Goal: Use online tool/utility: Utilize a website feature to perform a specific function

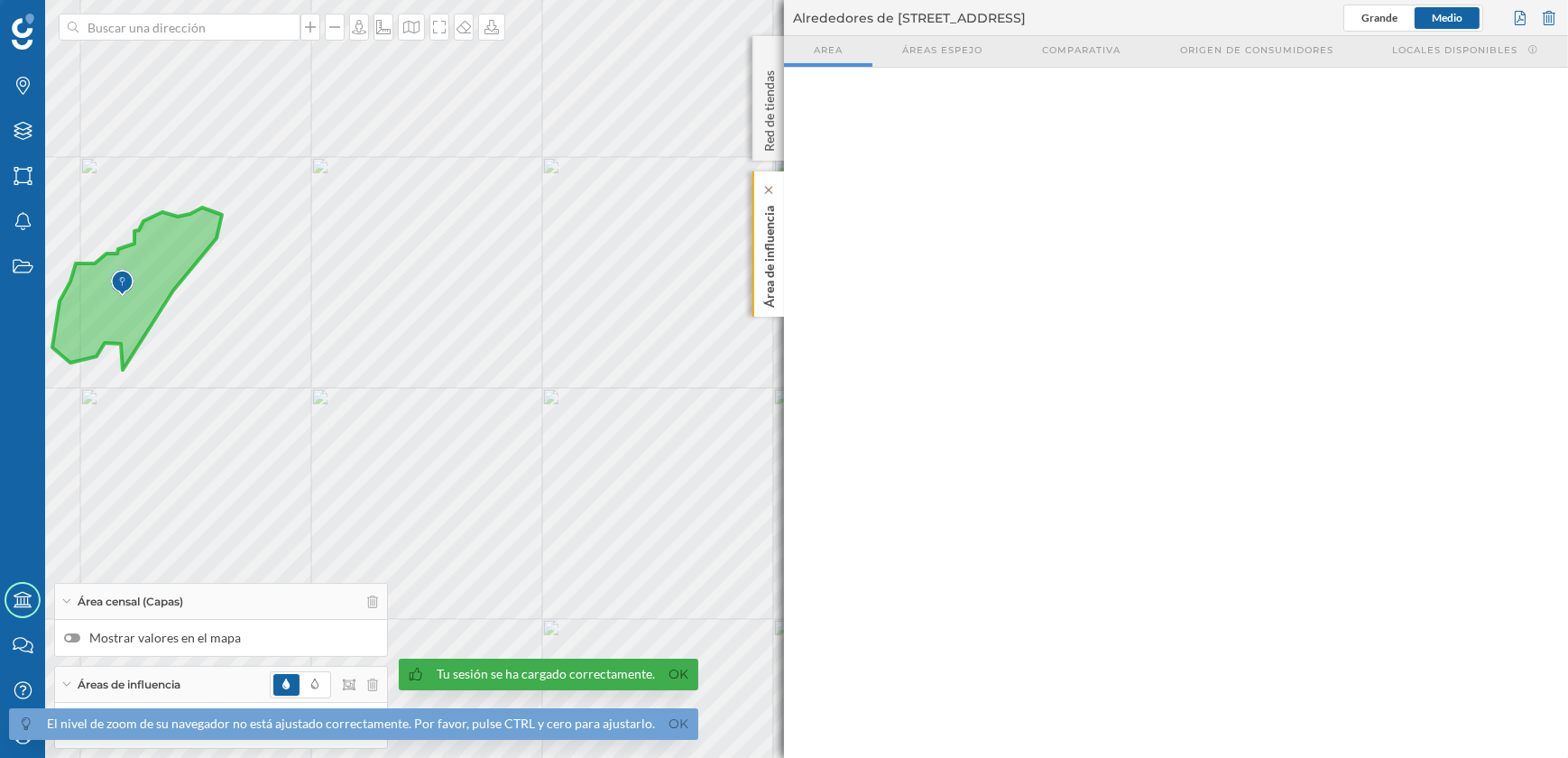
click at [768, 276] on p "Área de influencia" at bounding box center [769, 253] width 18 height 109
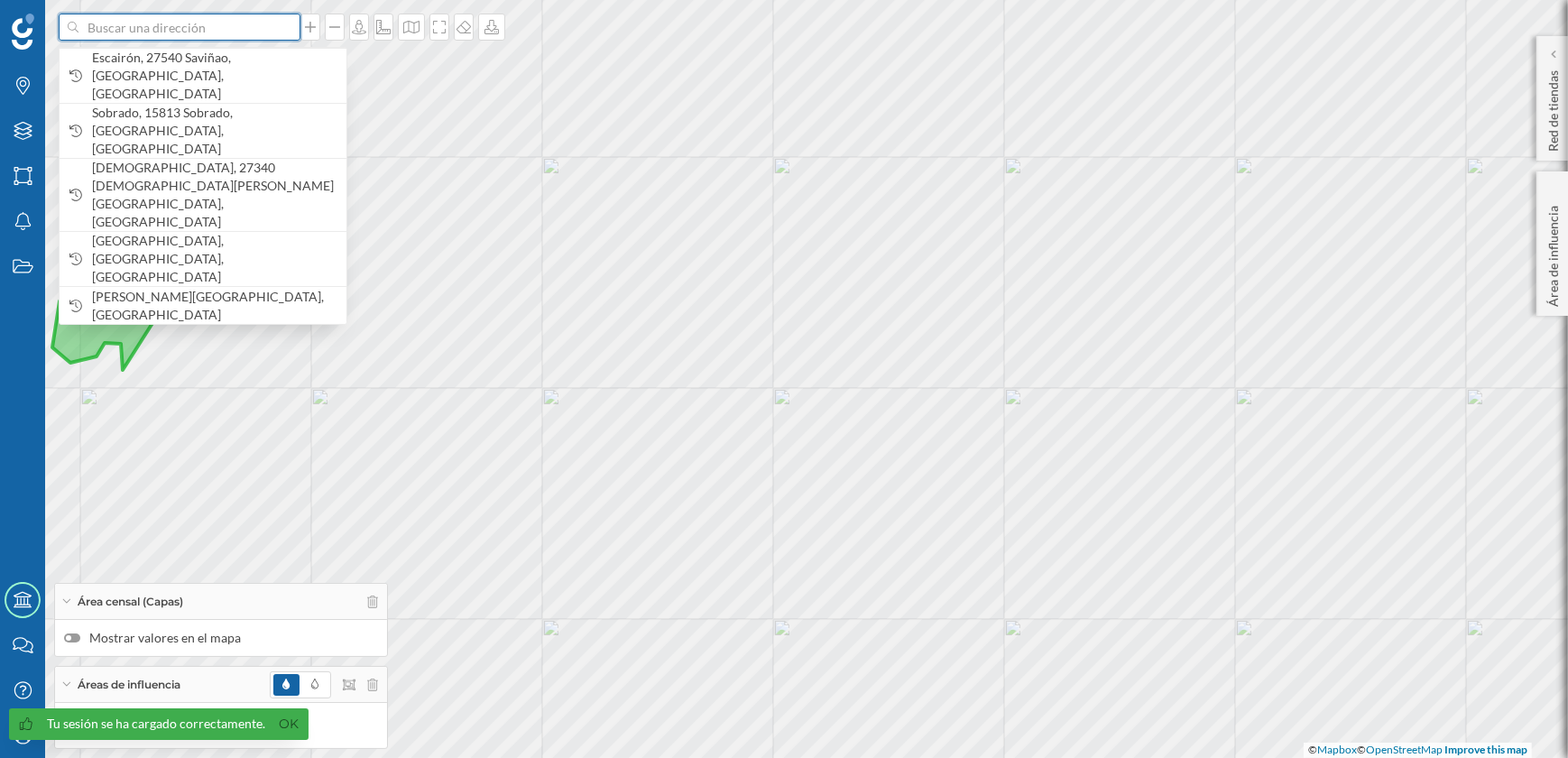
click at [266, 27] on input at bounding box center [179, 27] width 203 height 27
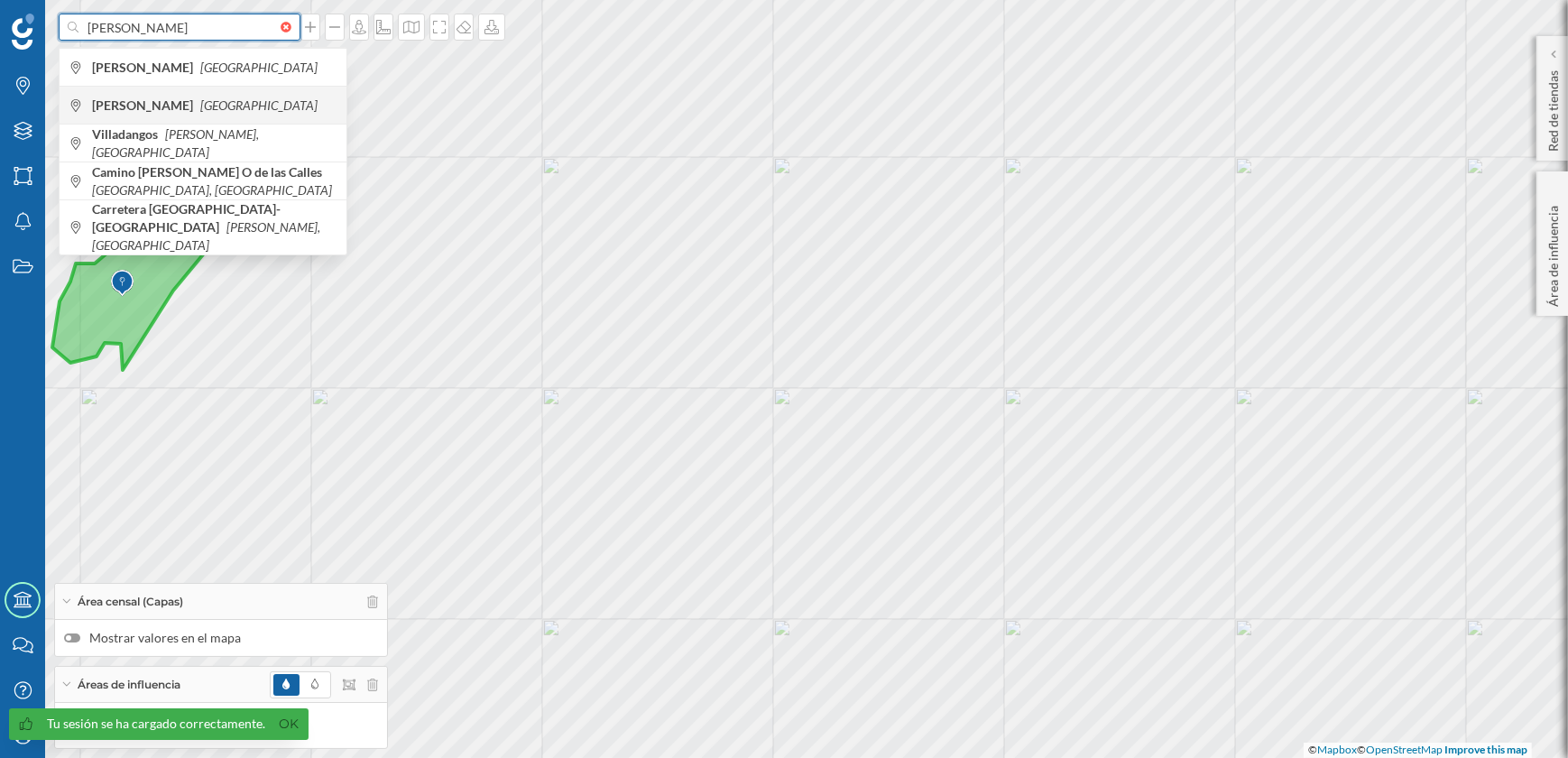
type input "[PERSON_NAME]"
click at [197, 101] on span "[PERSON_NAME] [GEOGRAPHIC_DATA]" at bounding box center [215, 105] width 245 height 18
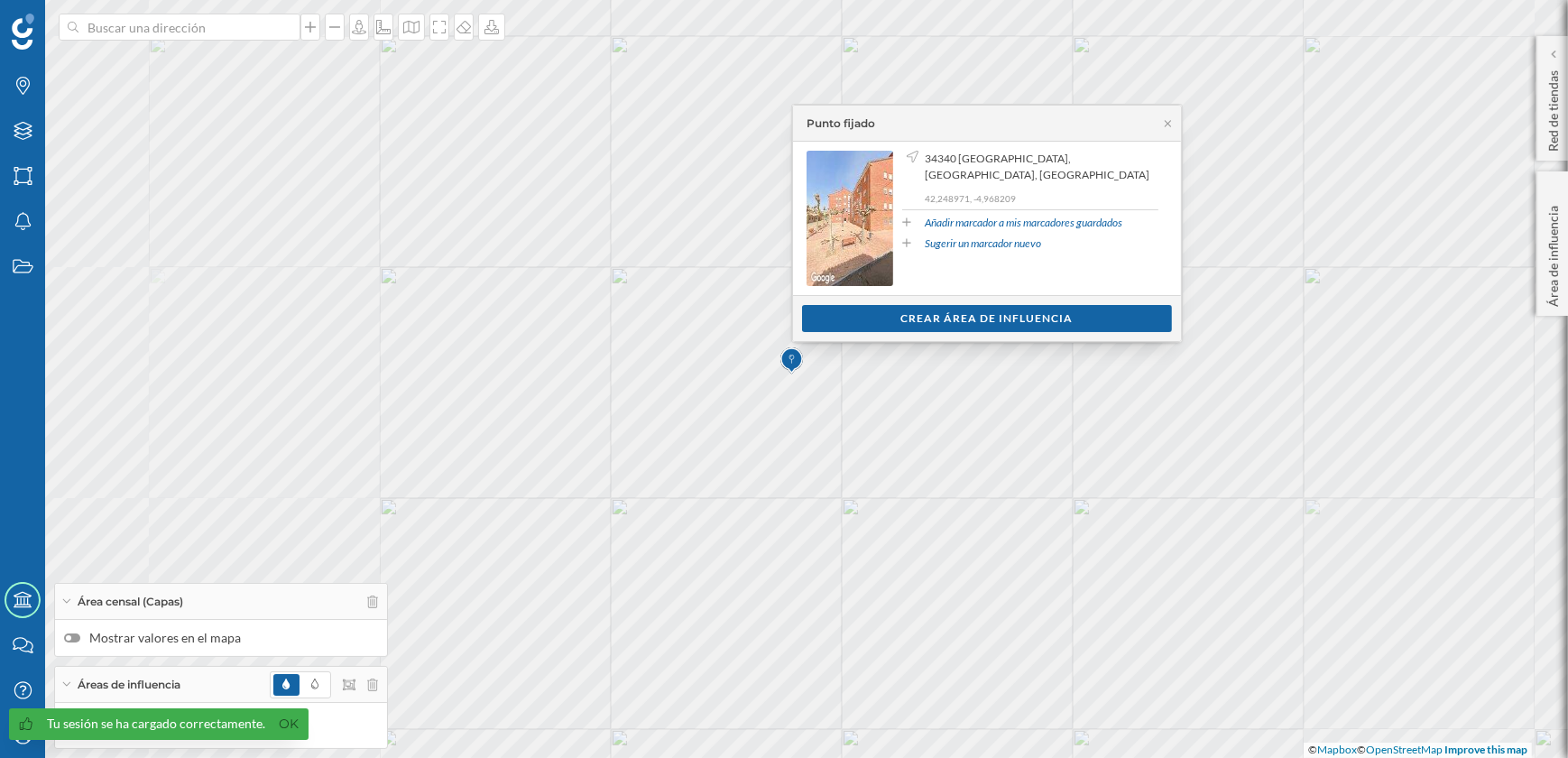
click at [1172, 128] on icon at bounding box center [1168, 124] width 14 height 11
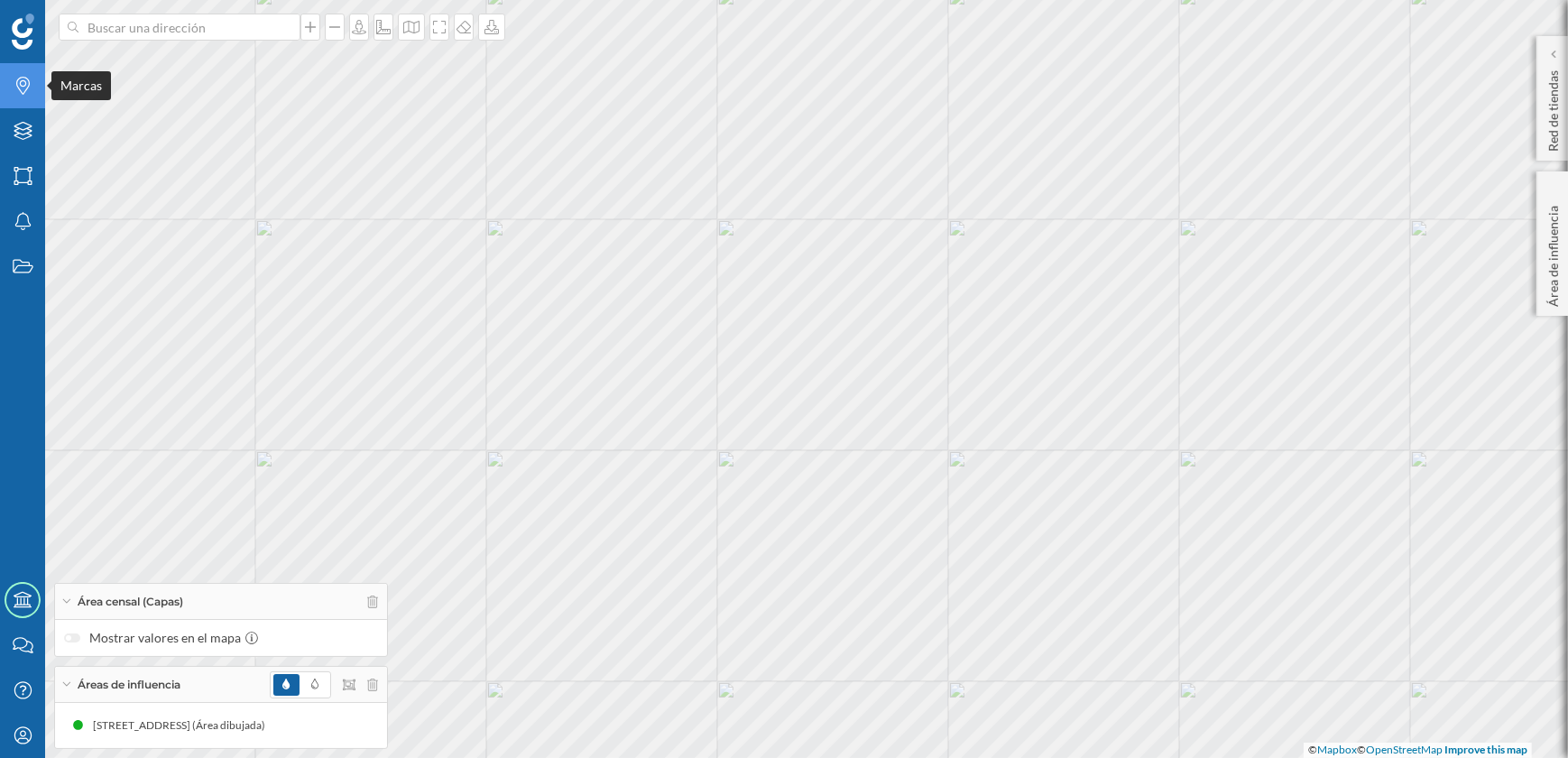
click at [24, 77] on icon at bounding box center [22, 85] width 14 height 18
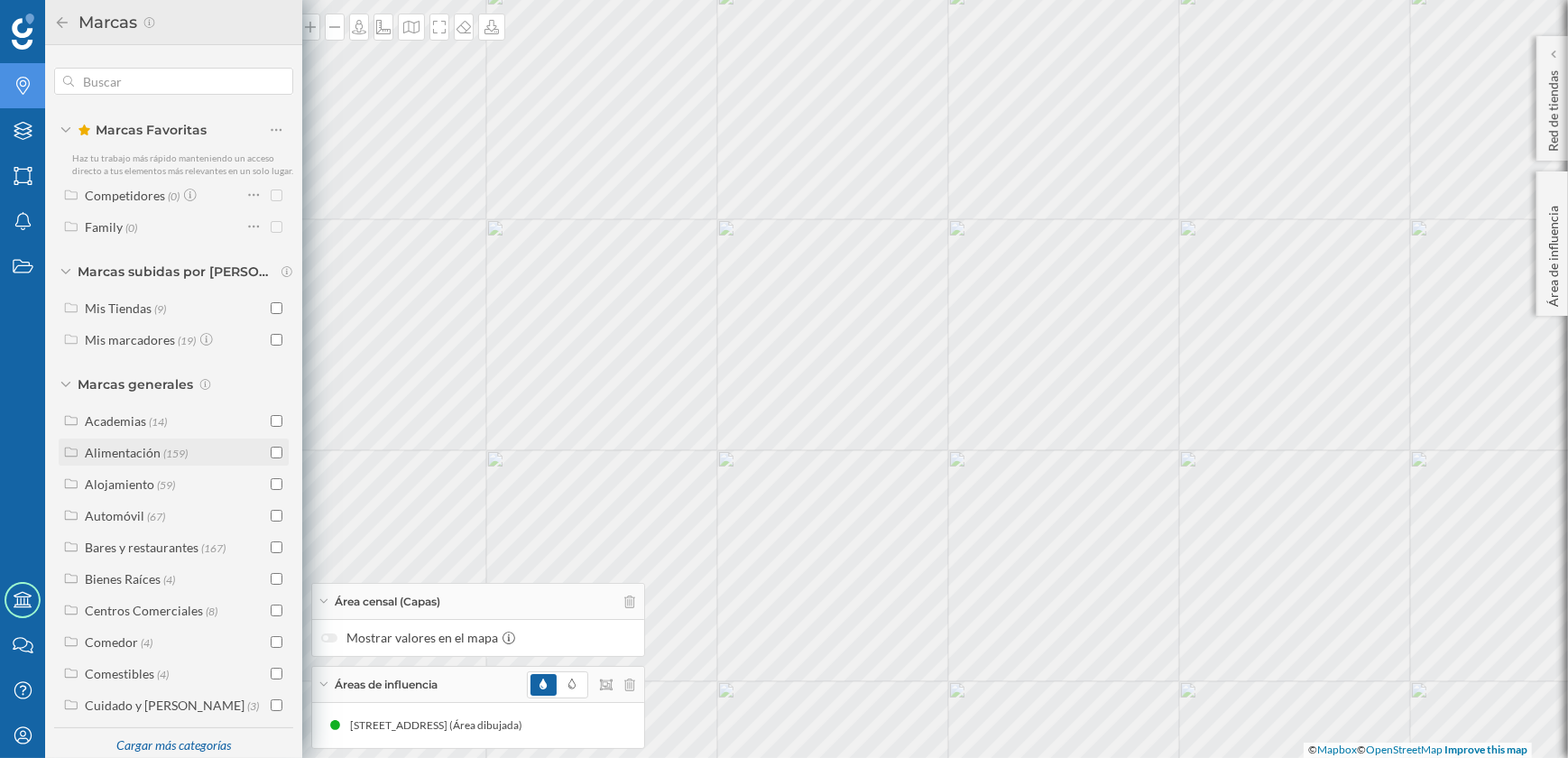
click at [271, 458] on input "checkbox" at bounding box center [276, 453] width 12 height 12
checkbox input "true"
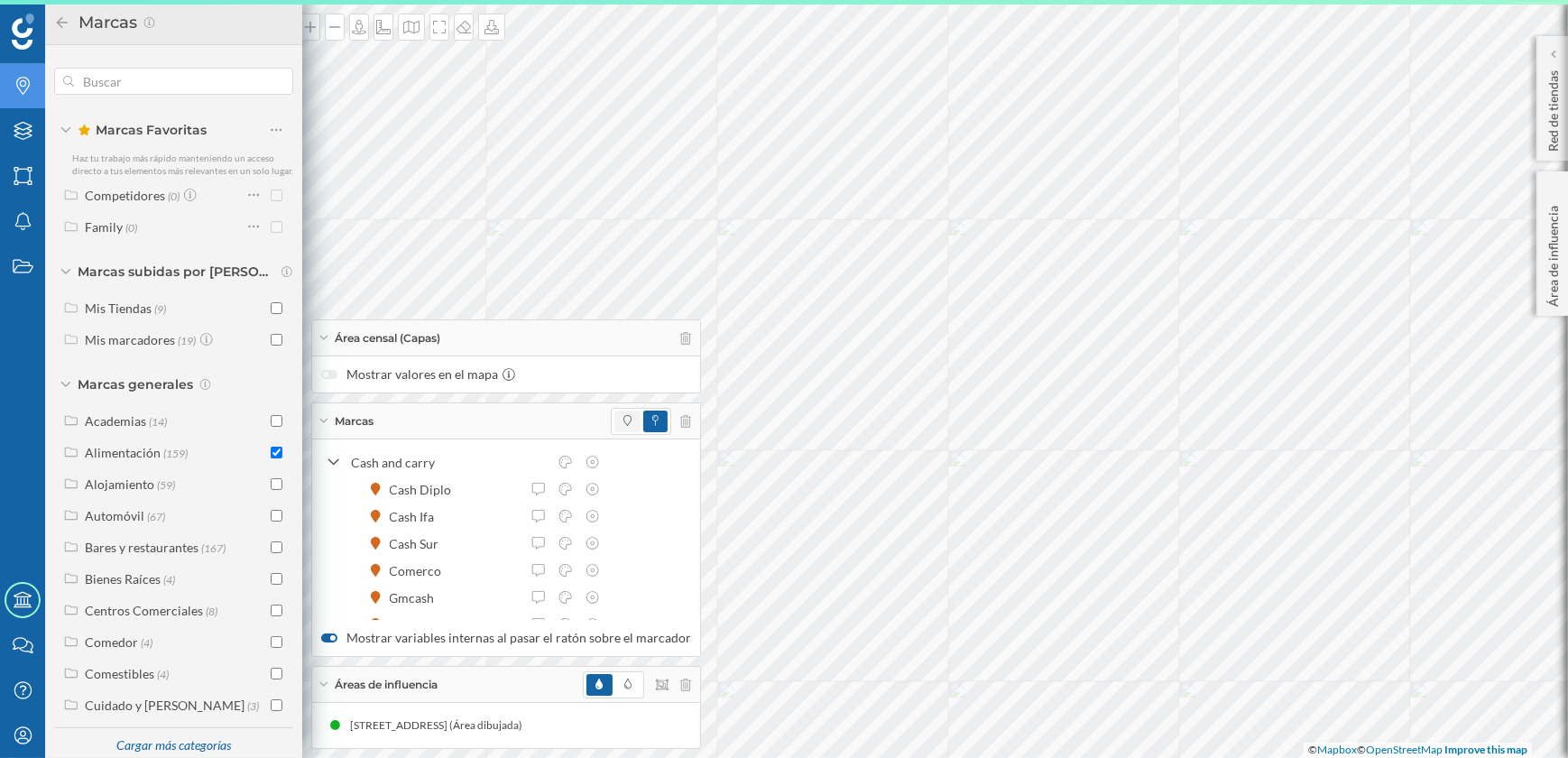
click at [614, 419] on span at bounding box center [627, 421] width 26 height 21
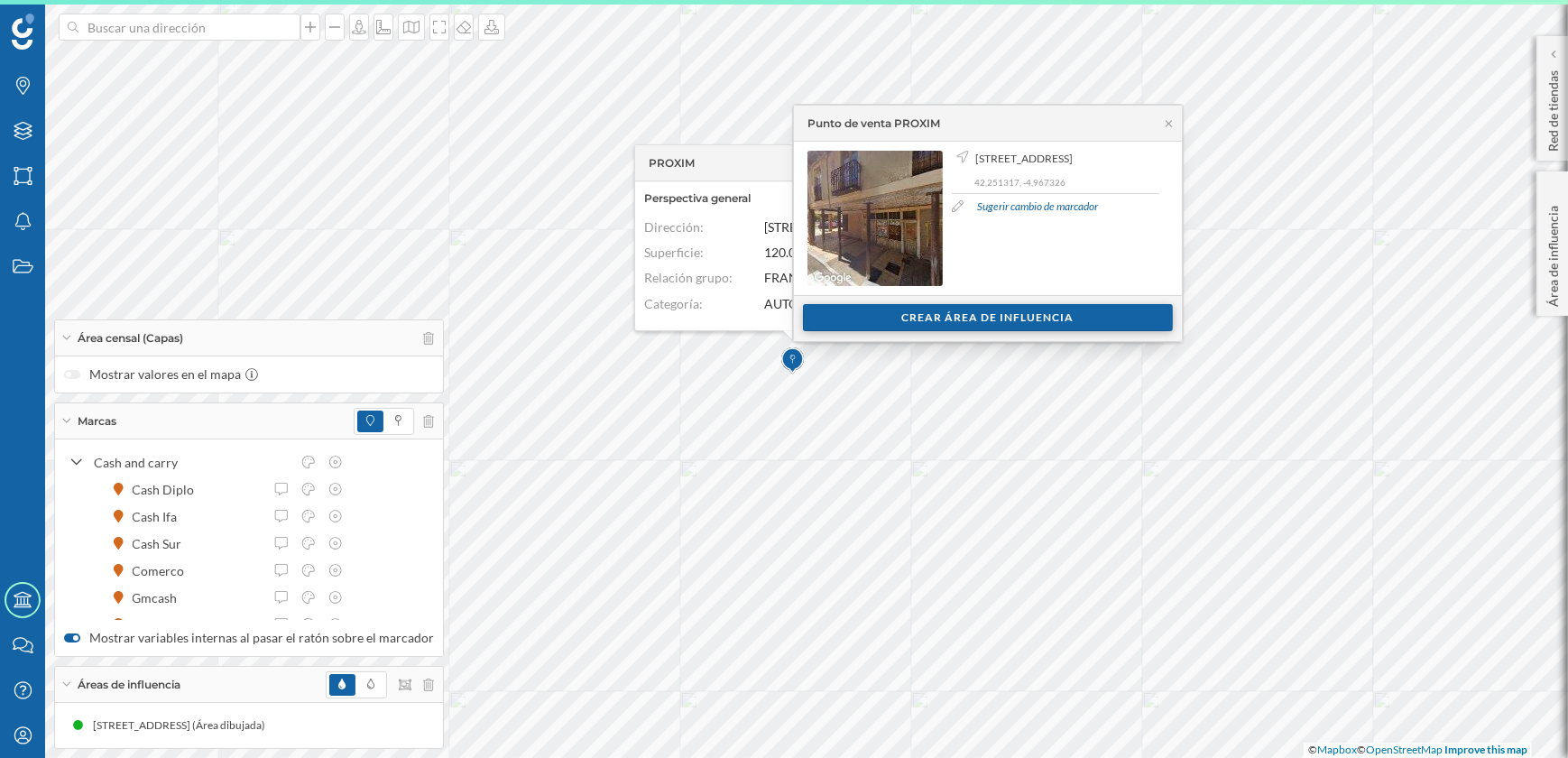
click at [1011, 316] on div "Crear área de influencia" at bounding box center [987, 317] width 370 height 27
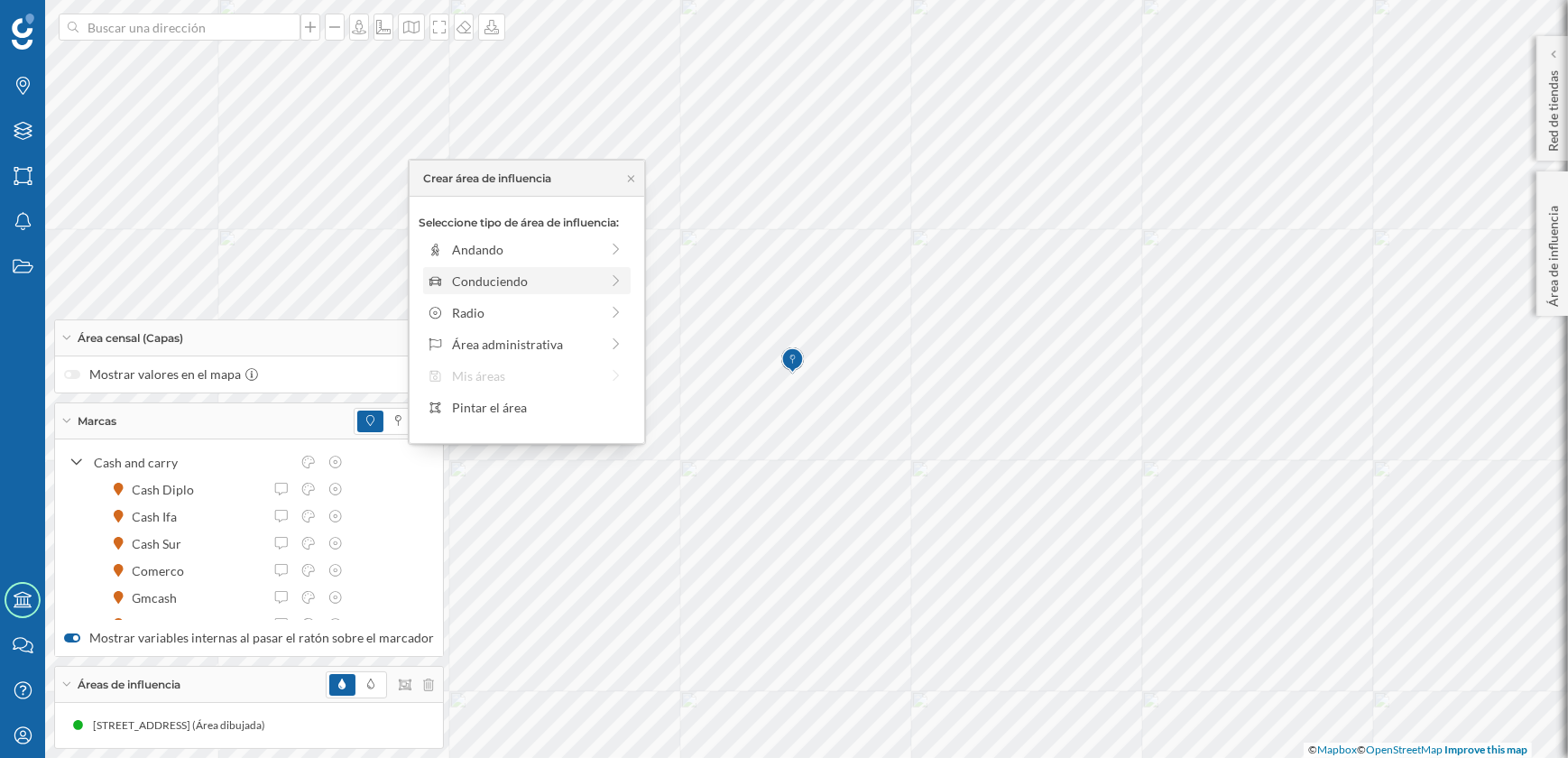
click at [500, 290] on div "Conduciendo" at bounding box center [526, 280] width 207 height 27
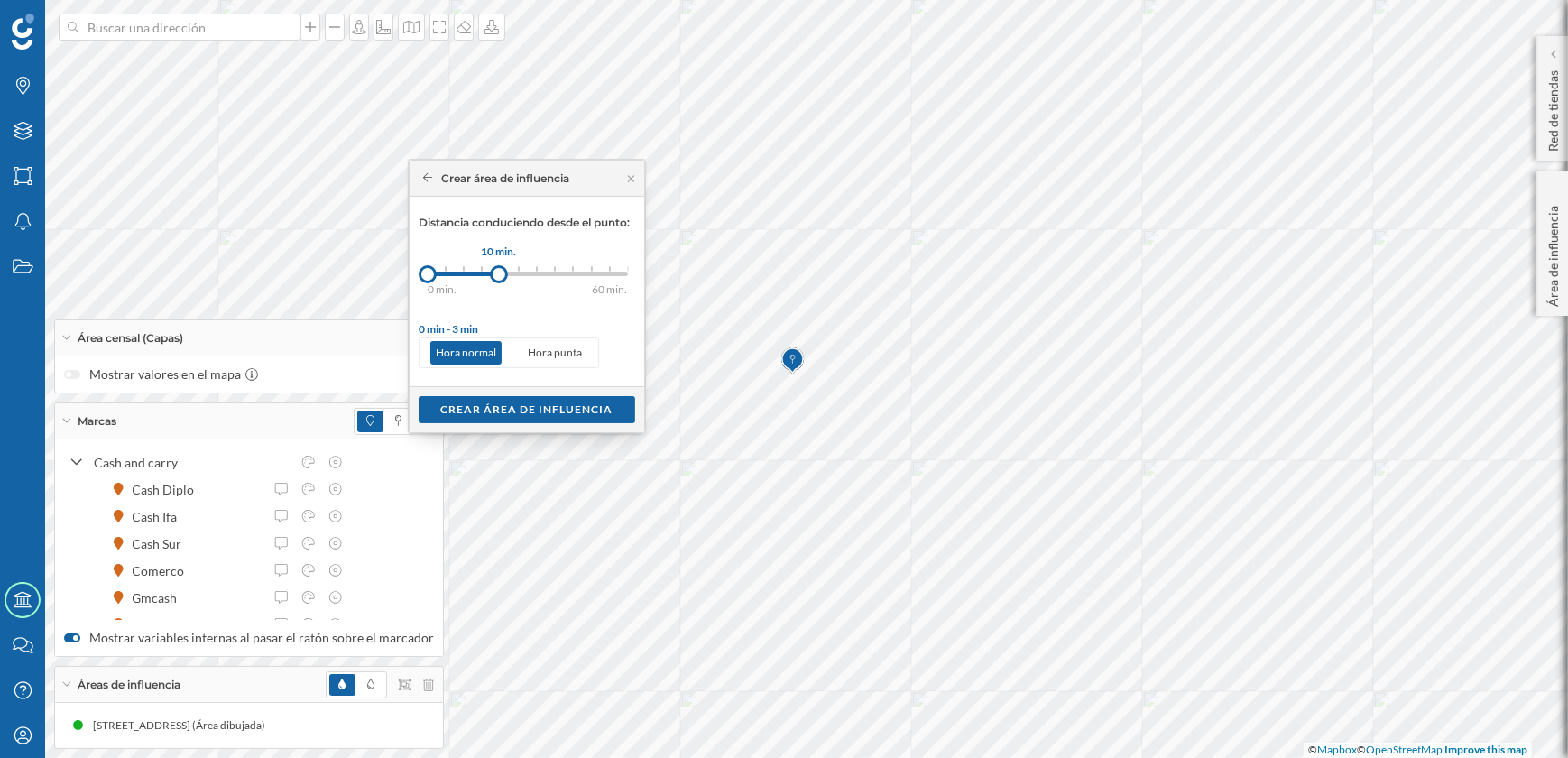
drag, startPoint x: 445, startPoint y: 277, endPoint x: 499, endPoint y: 268, distance: 54.7
click at [499, 268] on div at bounding box center [498, 274] width 18 height 18
click at [524, 413] on div "Crear área de influencia" at bounding box center [527, 408] width 217 height 27
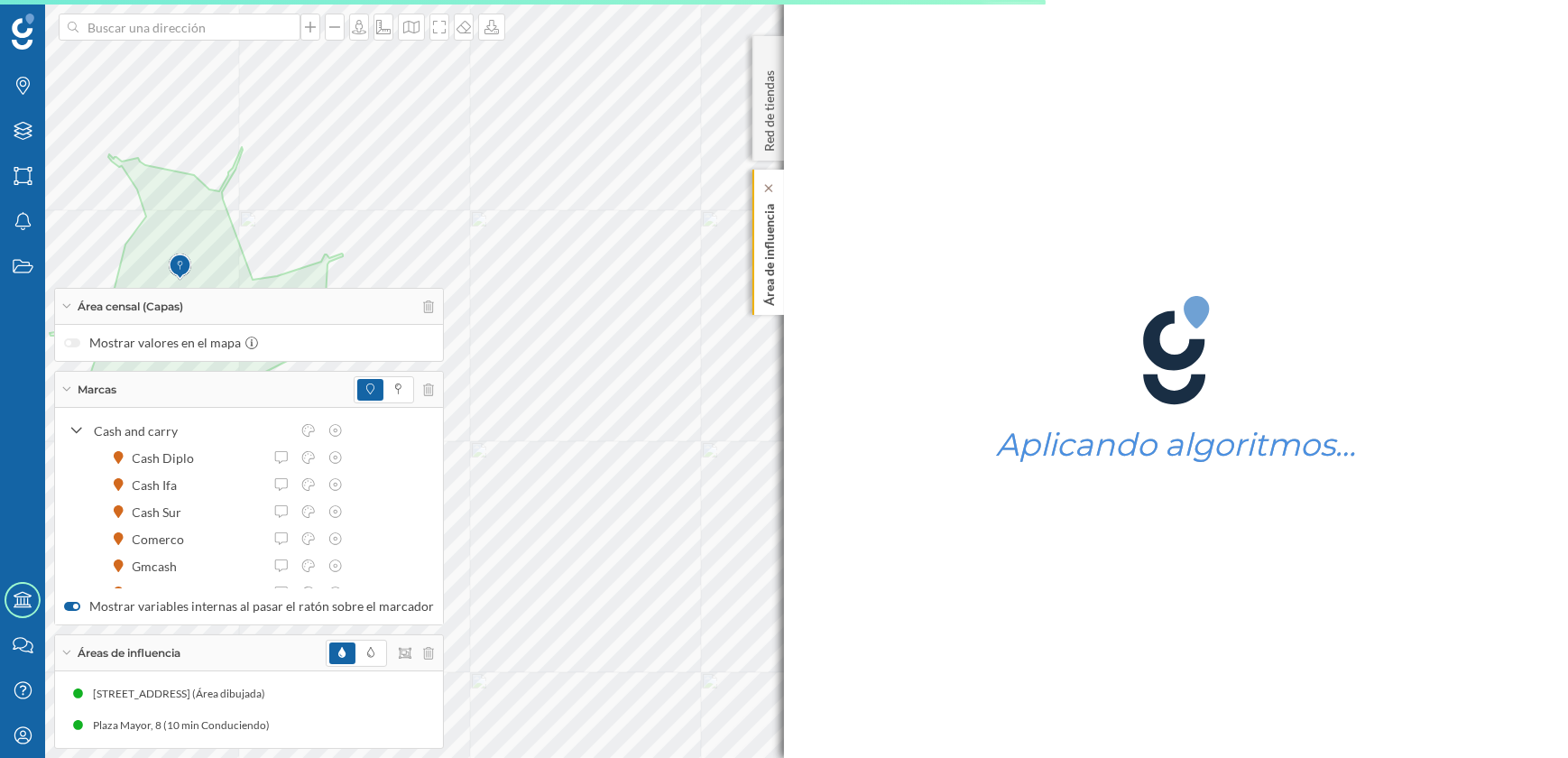
click at [773, 284] on p "Área de influencia" at bounding box center [769, 251] width 18 height 109
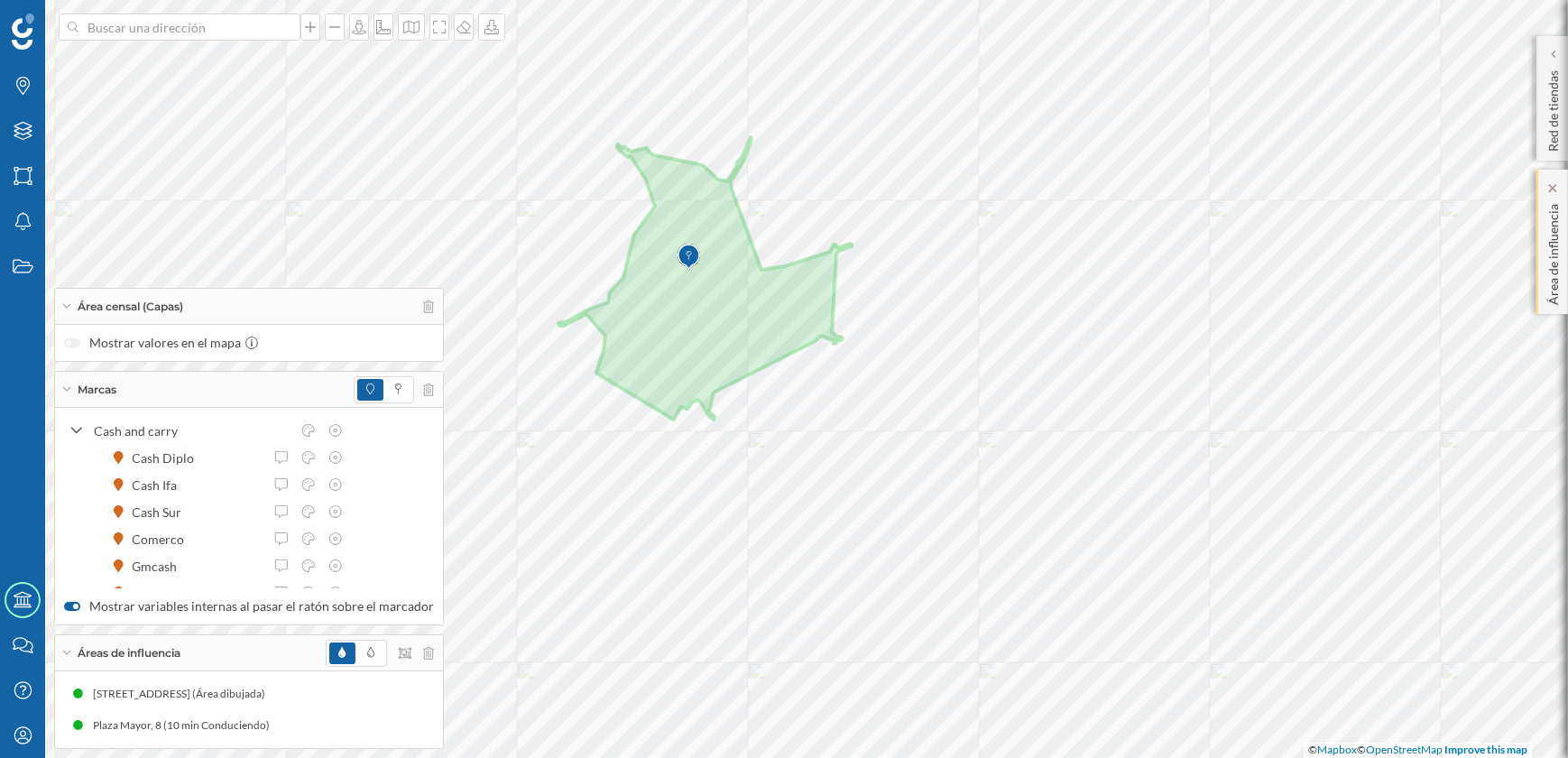
click at [1545, 266] on p "Área de influencia" at bounding box center [1553, 251] width 18 height 108
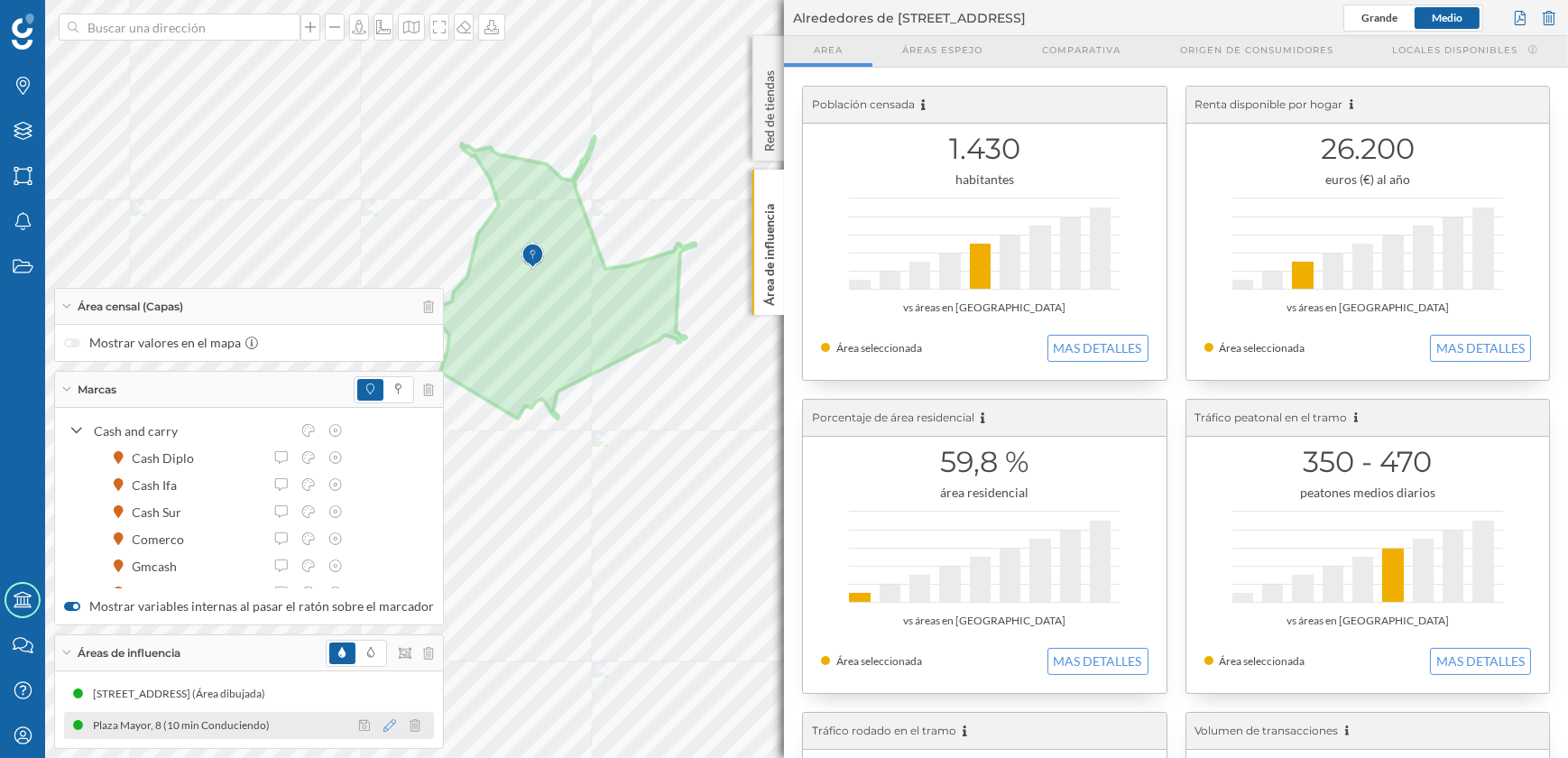
click at [384, 724] on icon at bounding box center [390, 726] width 13 height 13
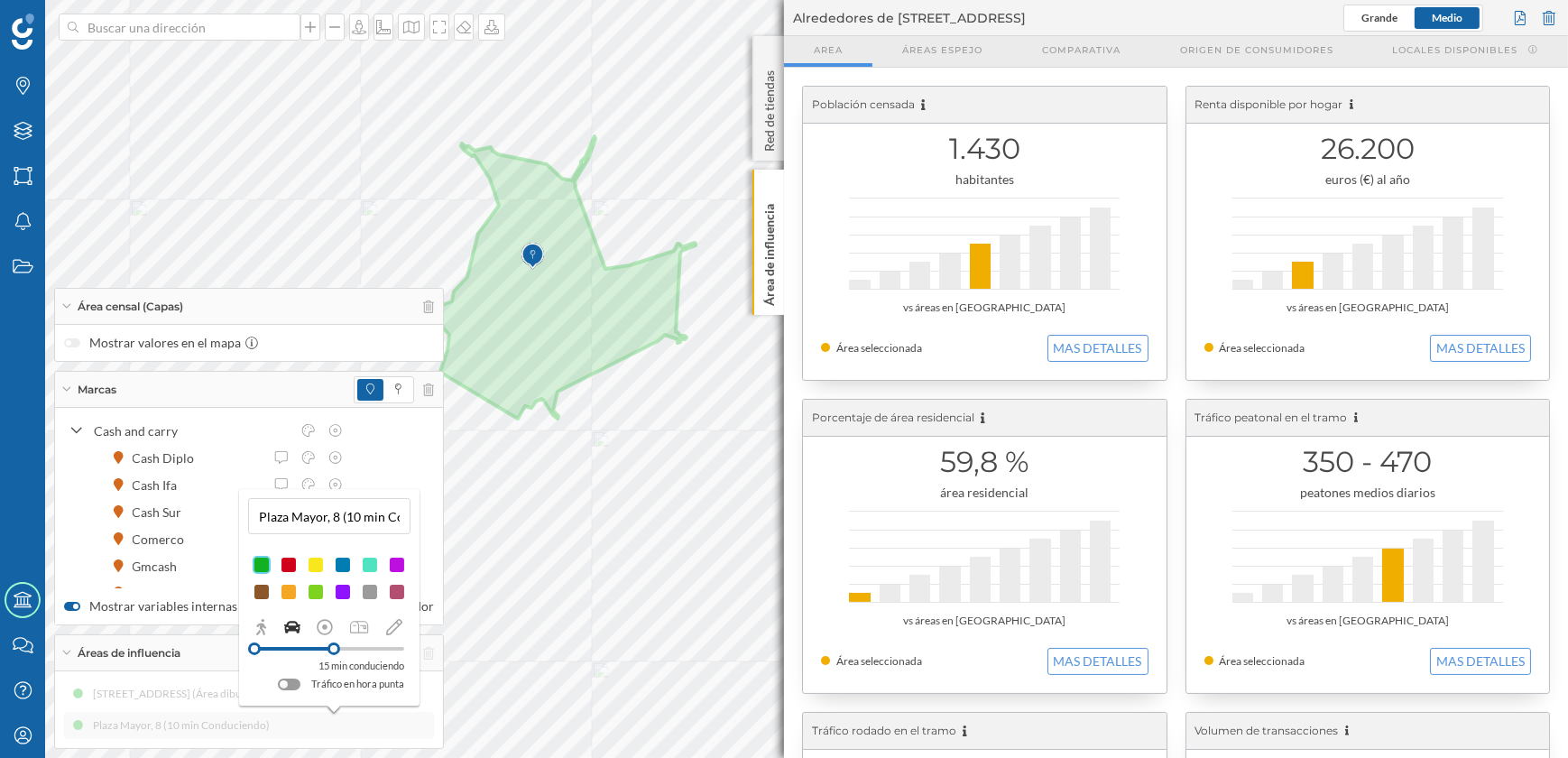
drag, startPoint x: 314, startPoint y: 653, endPoint x: 334, endPoint y: 648, distance: 20.6
click at [334, 648] on div at bounding box center [334, 649] width 13 height 13
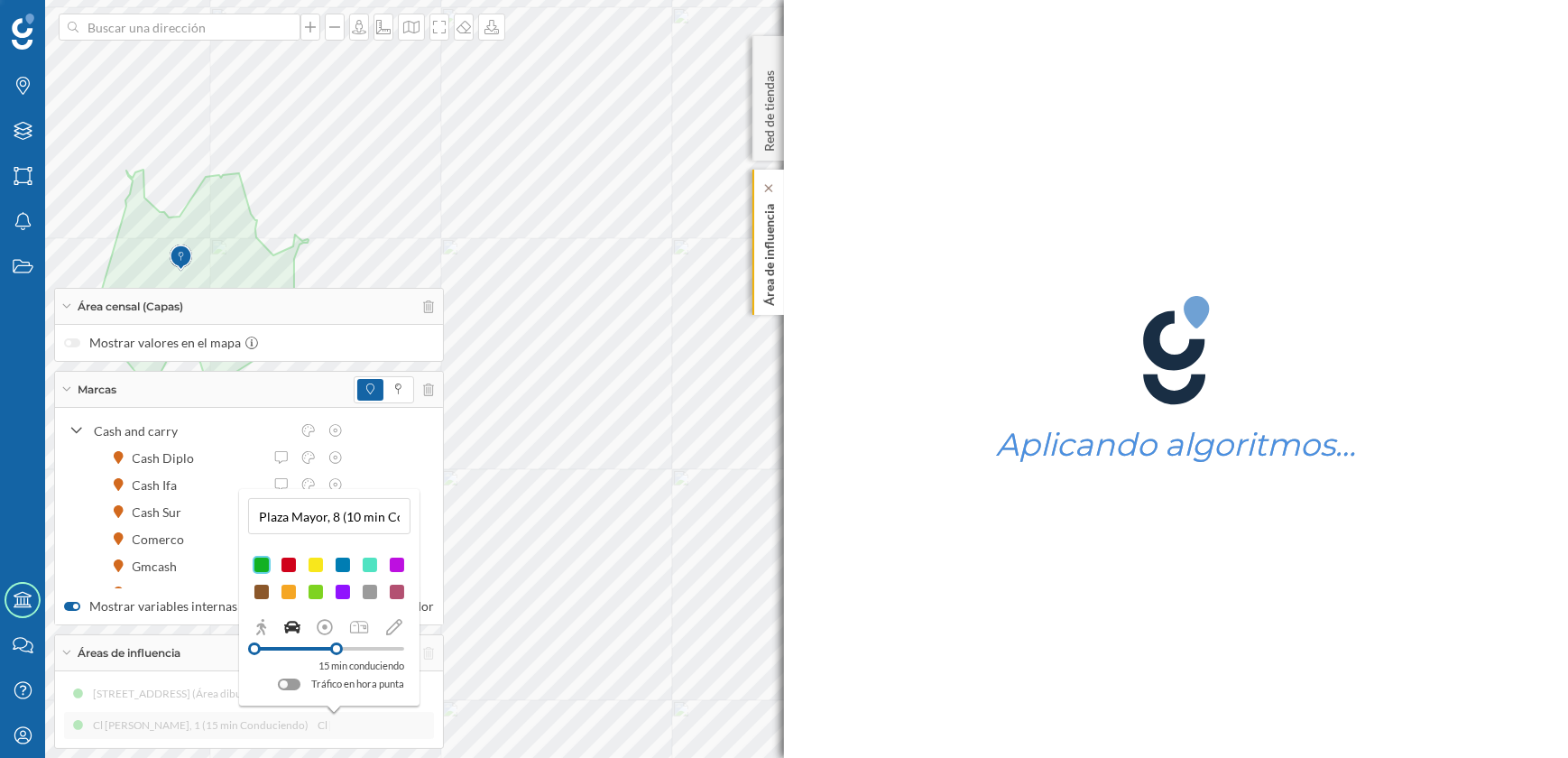
click at [768, 284] on p "Área de influencia" at bounding box center [769, 251] width 18 height 109
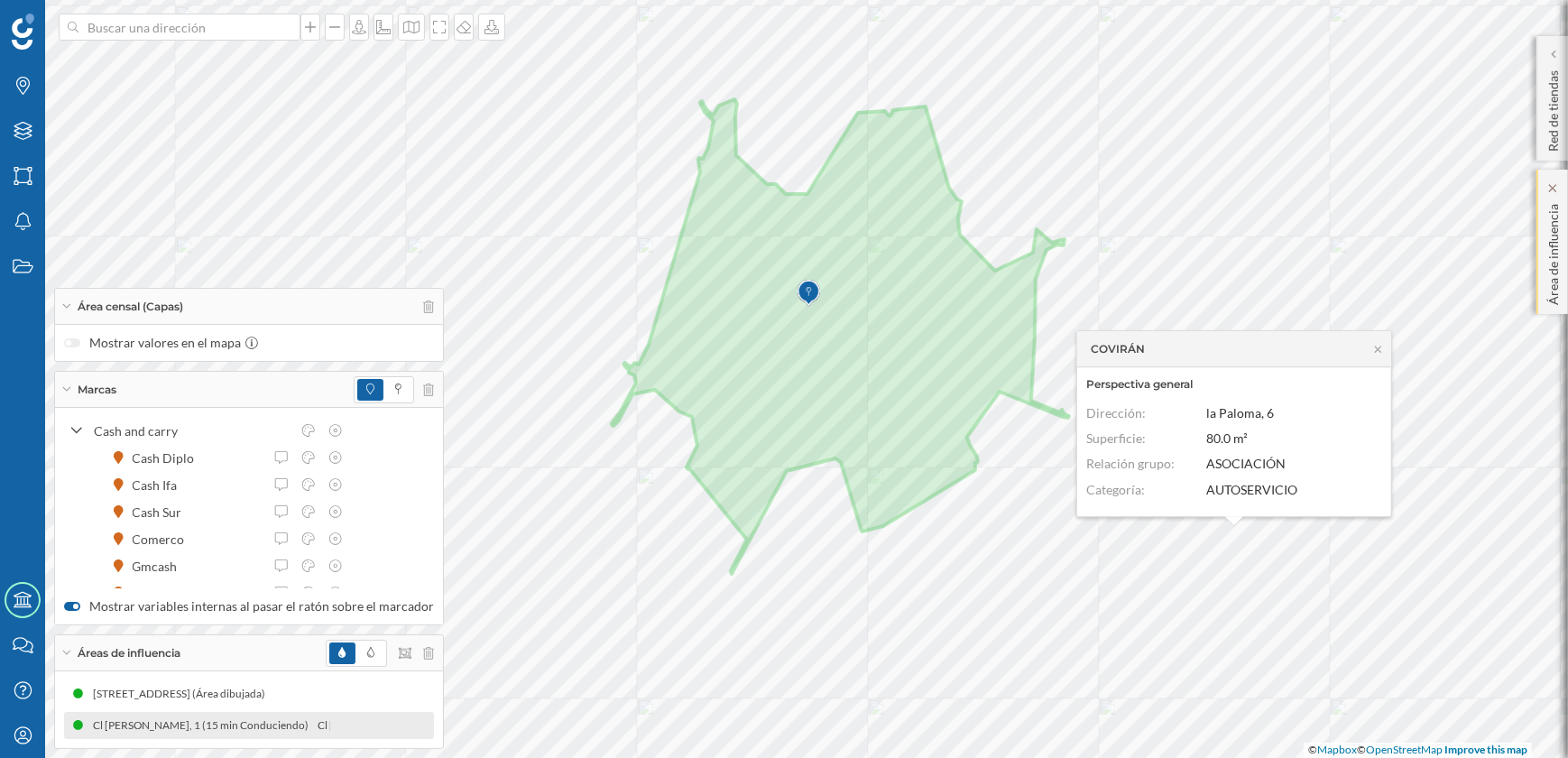
click at [1555, 265] on p "Área de influencia" at bounding box center [1553, 251] width 18 height 108
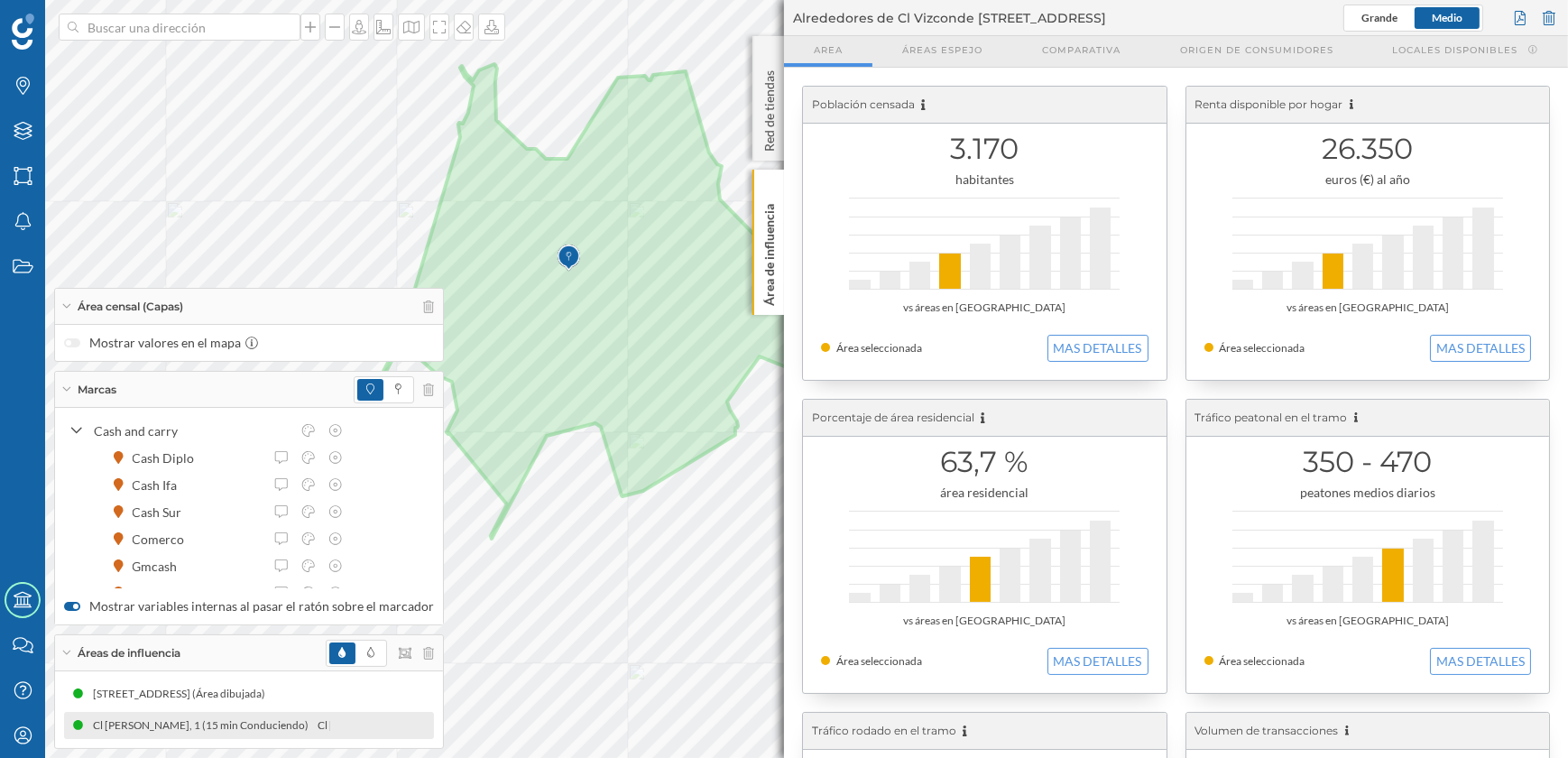
click at [66, 304] on icon at bounding box center [66, 306] width 10 height 5
click at [64, 648] on div "Áreas de influencia" at bounding box center [249, 653] width 388 height 36
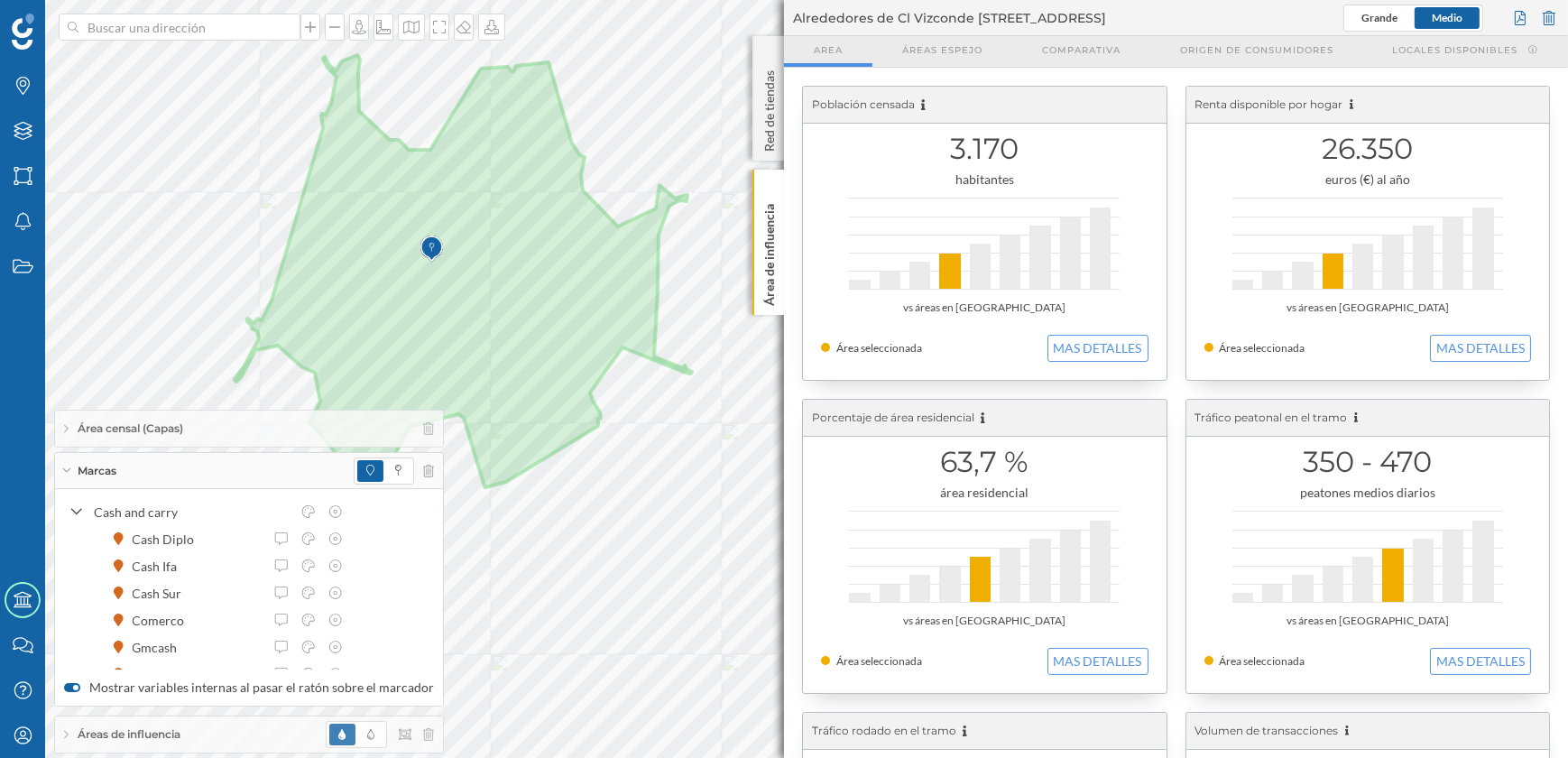
click at [426, 634] on div "Marcas Capas Áreas Notificaciones Estados Academy Contacta con nosotros Centro …" at bounding box center [784, 379] width 1568 height 758
click at [65, 736] on icon at bounding box center [66, 735] width 5 height 10
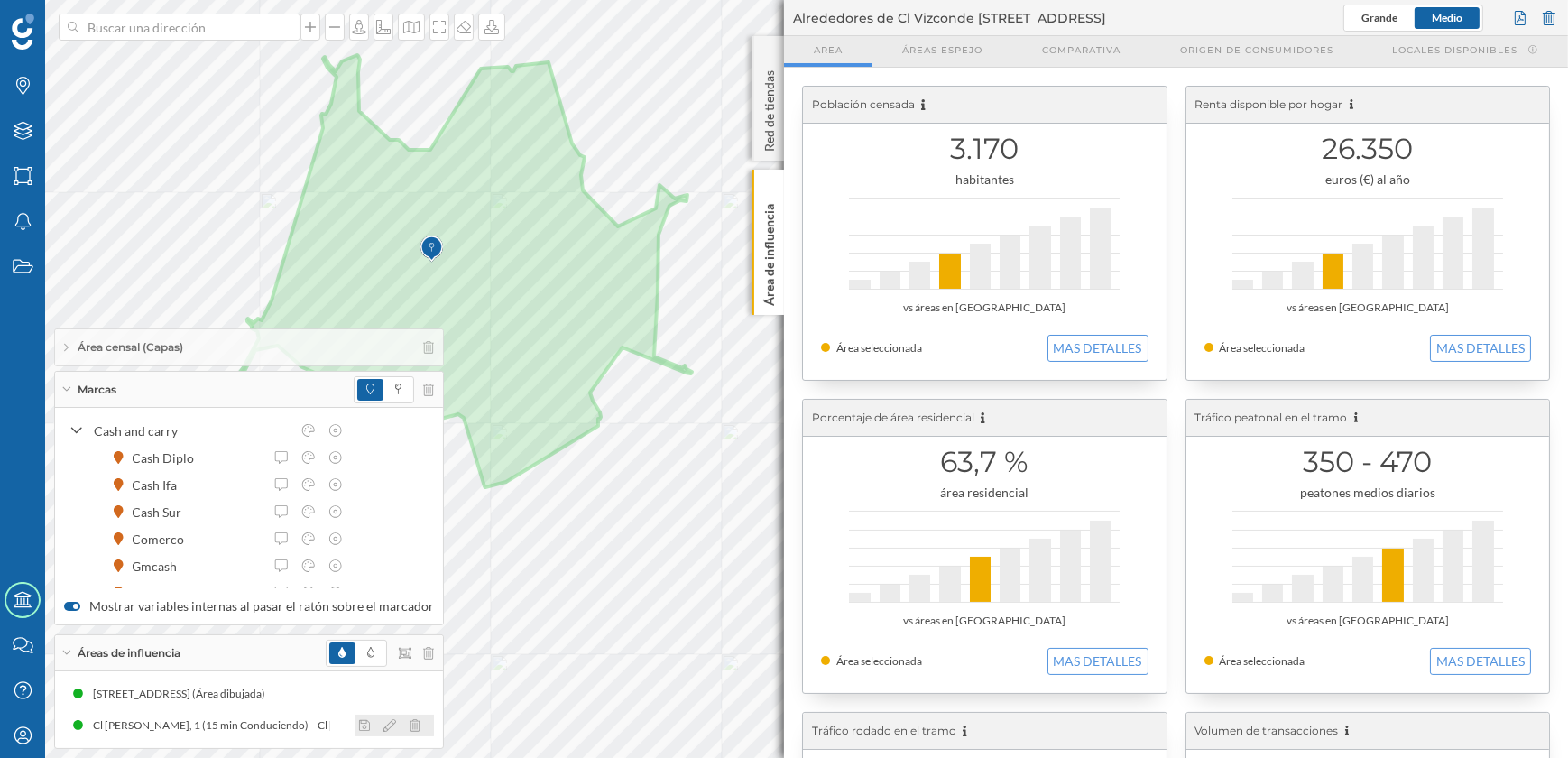
click at [410, 727] on icon at bounding box center [415, 726] width 11 height 13
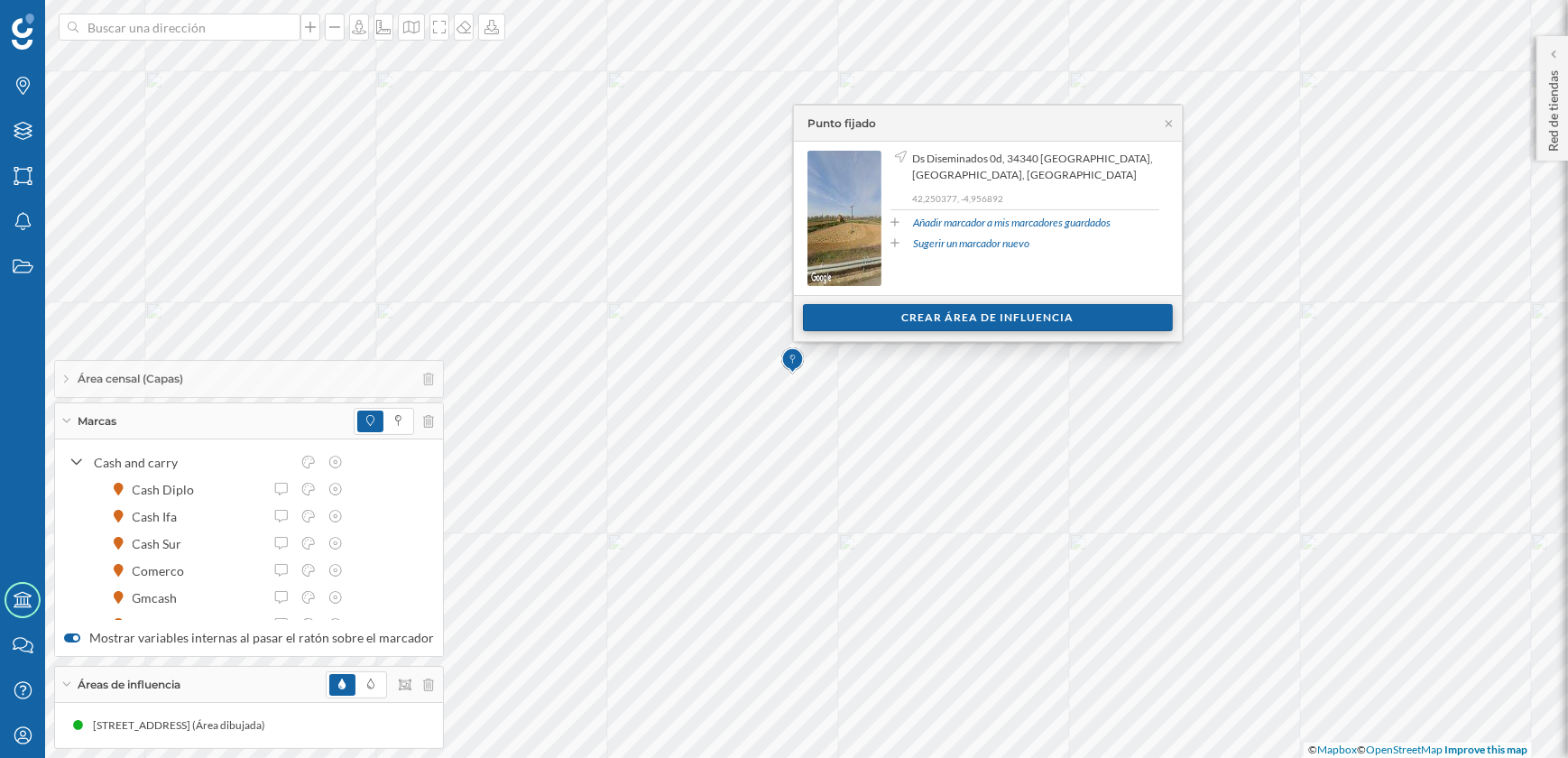
click at [969, 319] on div "Crear área de influencia" at bounding box center [987, 317] width 370 height 27
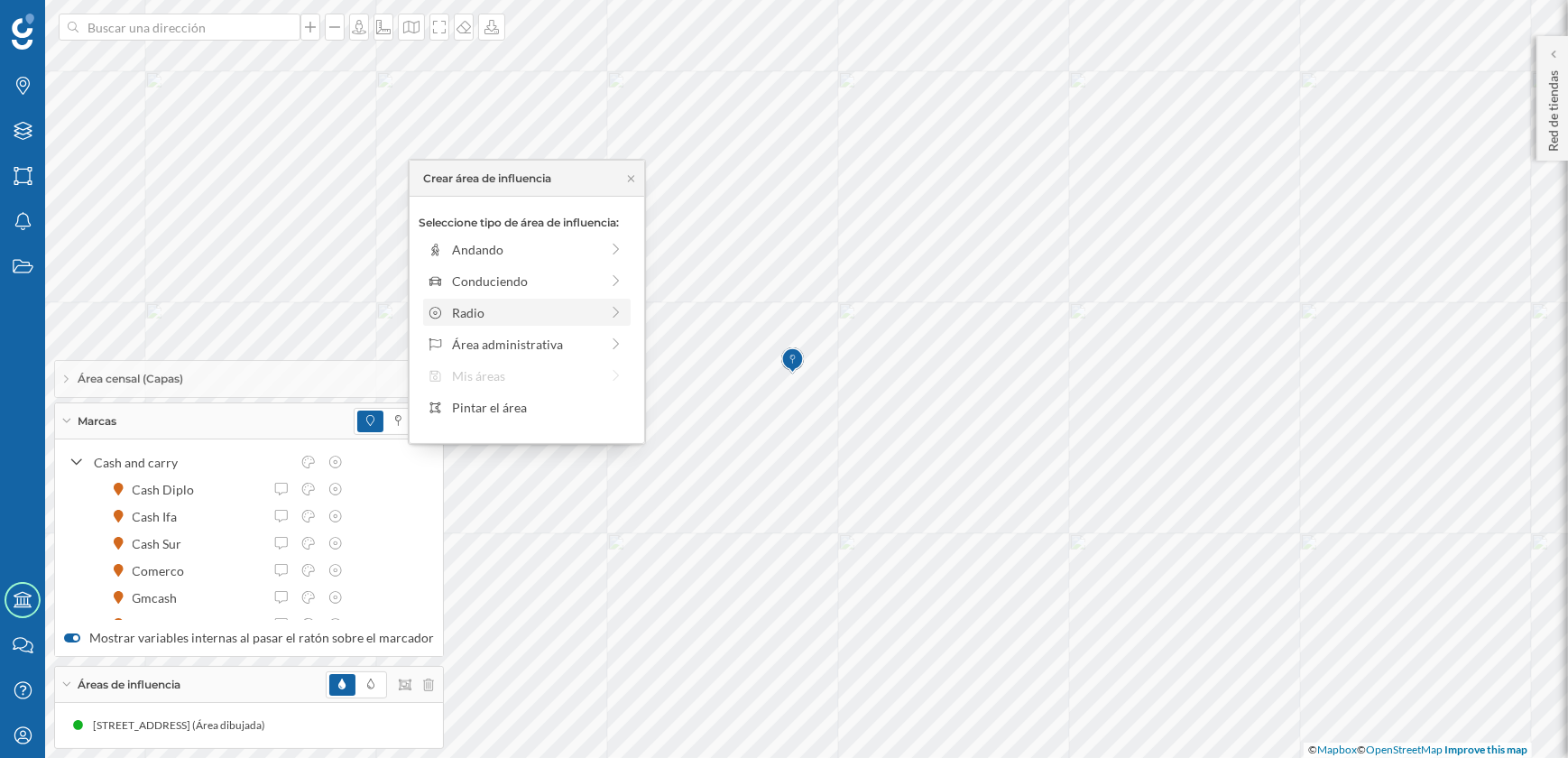
click at [473, 313] on div "Radio" at bounding box center [525, 313] width 147 height 19
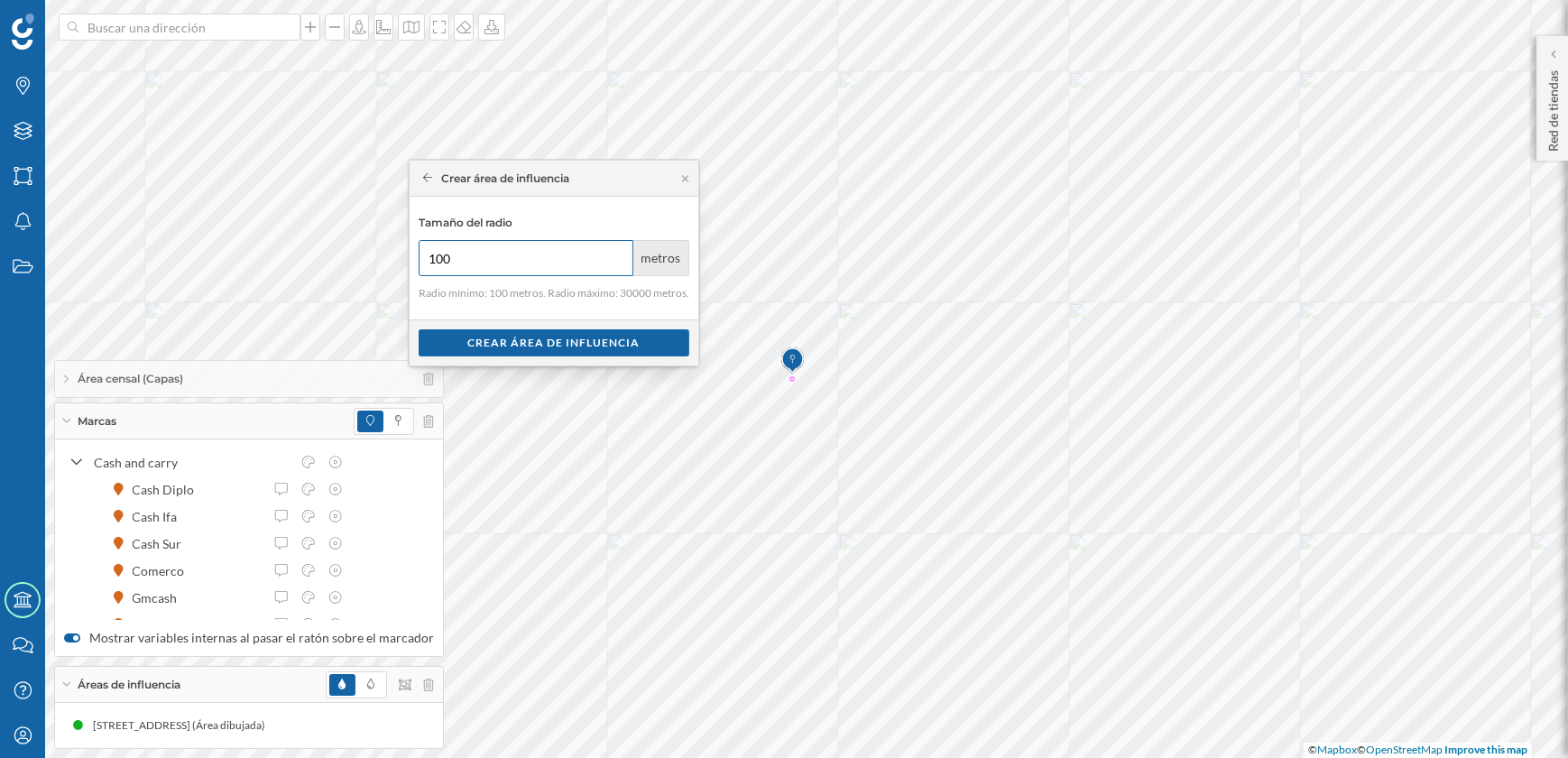
click at [463, 259] on input "100" at bounding box center [526, 258] width 215 height 36
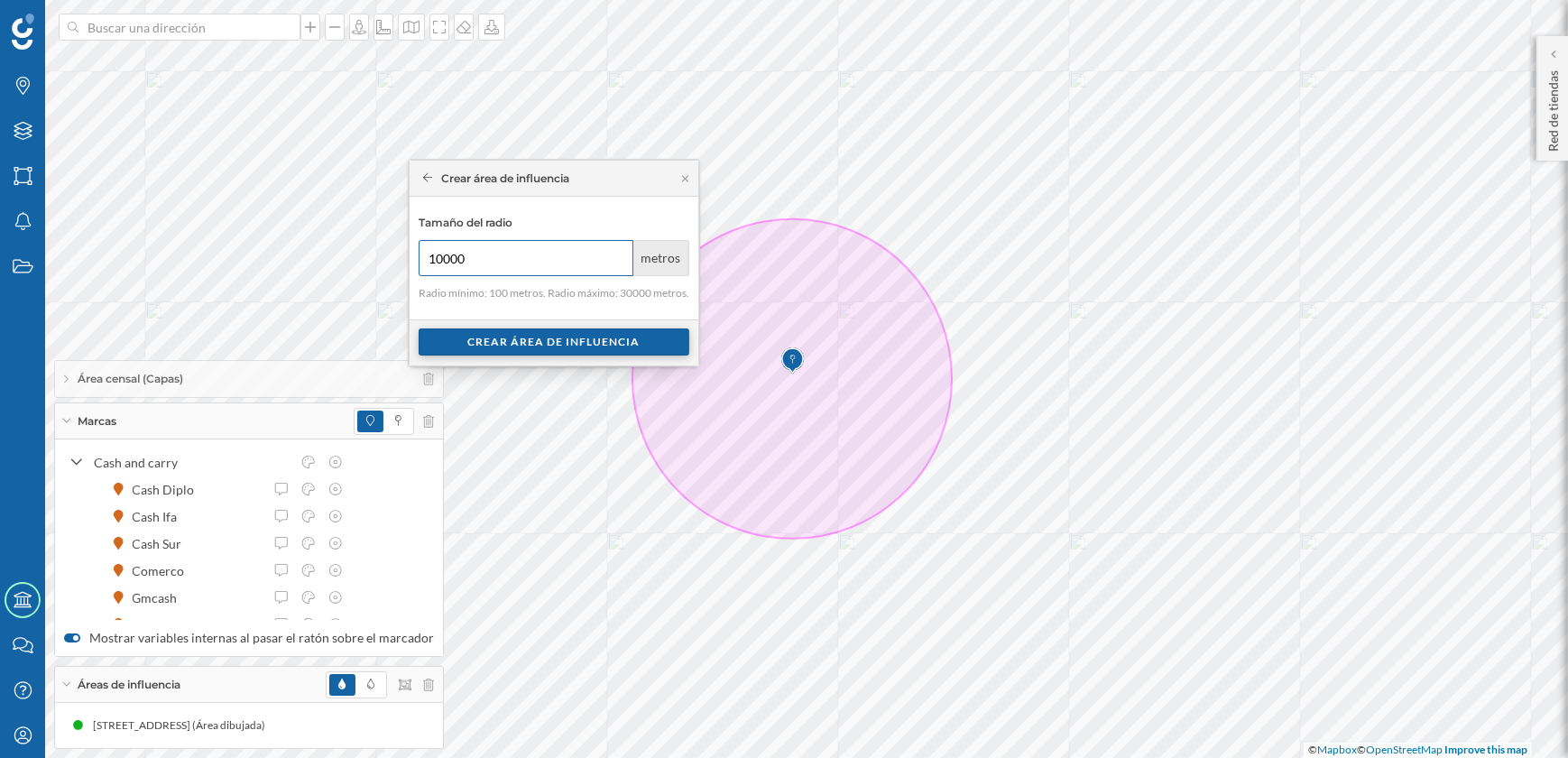
type input "10000"
click at [540, 344] on div "Crear área de influencia" at bounding box center [554, 342] width 271 height 27
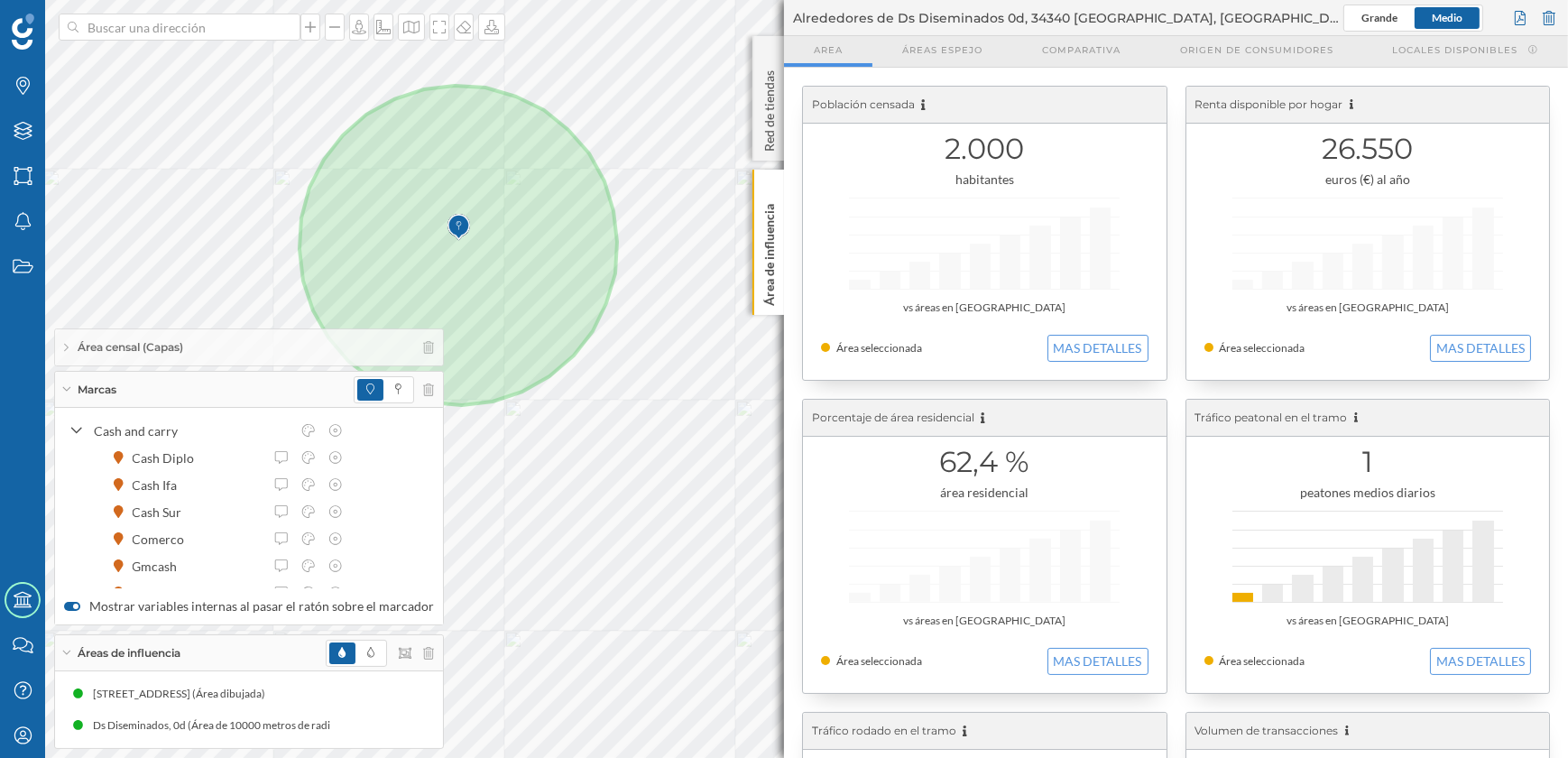
click at [68, 658] on div "Áreas de influencia" at bounding box center [249, 653] width 388 height 36
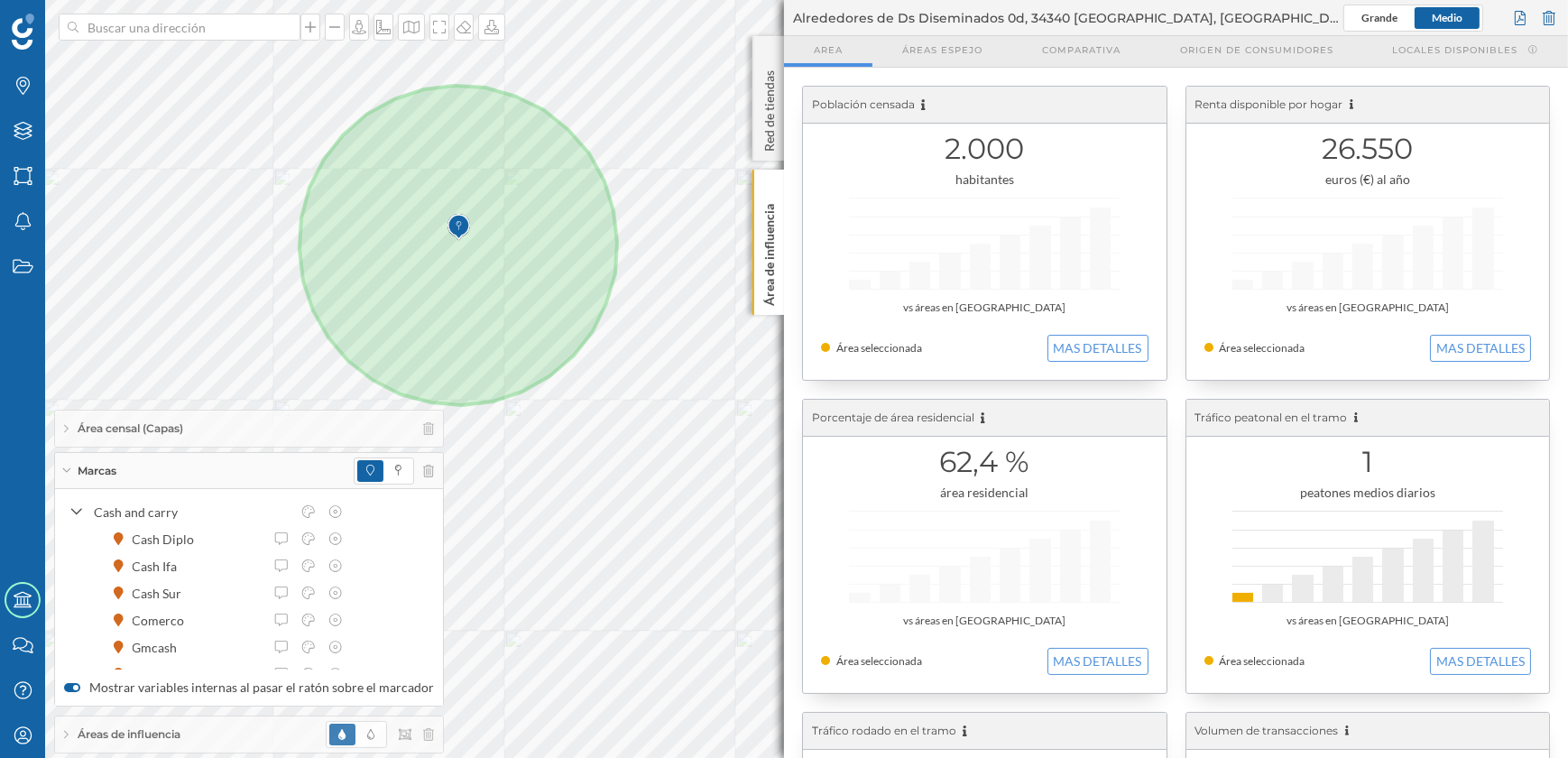
click at [65, 465] on div "Marcas" at bounding box center [249, 470] width 388 height 36
